Goal: Task Accomplishment & Management: Manage account settings

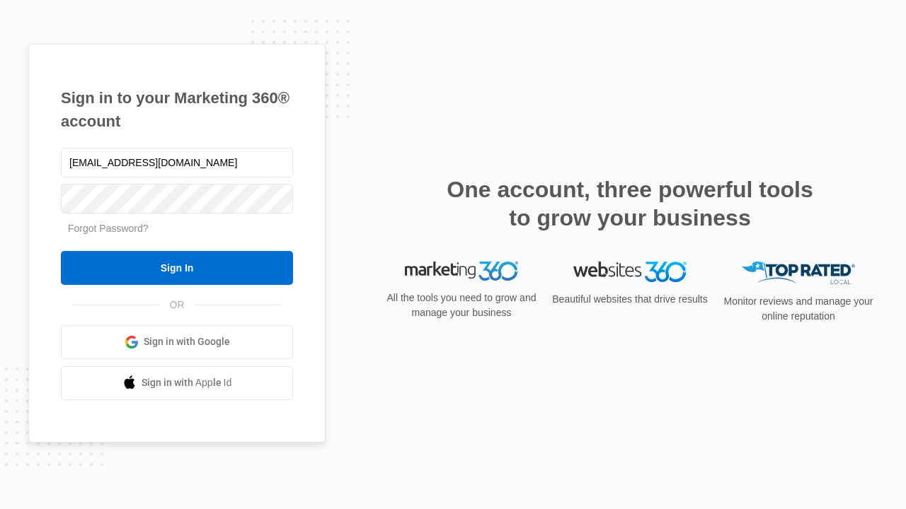
type input "dankie614@gmail.com"
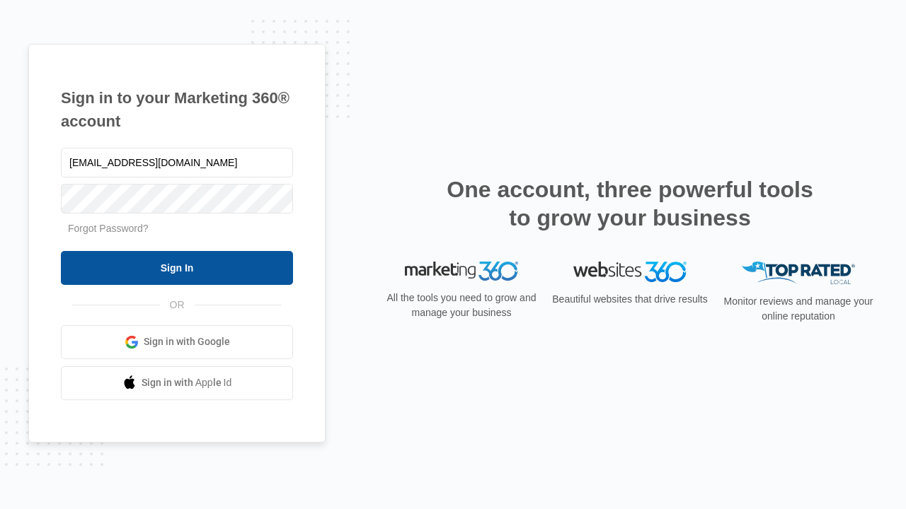
click at [177, 267] on input "Sign In" at bounding box center [177, 268] width 232 height 34
